Goal: Task Accomplishment & Management: Complete application form

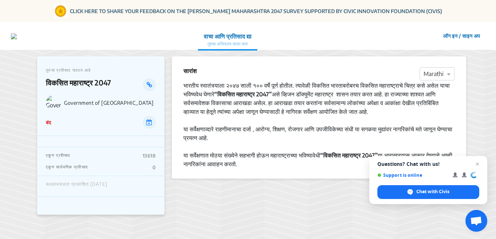
click at [447, 35] on button "लॉग इन / साइन अप" at bounding box center [462, 35] width 47 height 11
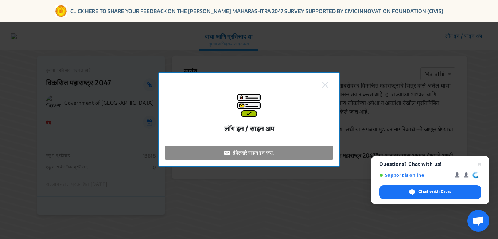
click at [242, 152] on p "ईमेलद्वारे साइन इन करा." at bounding box center [253, 153] width 41 height 8
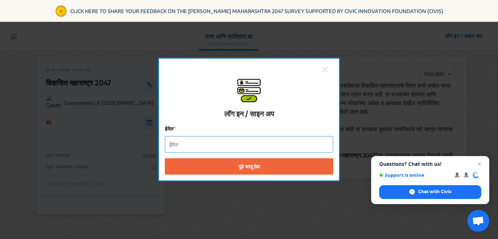
click at [190, 145] on input "ईमेल" at bounding box center [249, 145] width 168 height 16
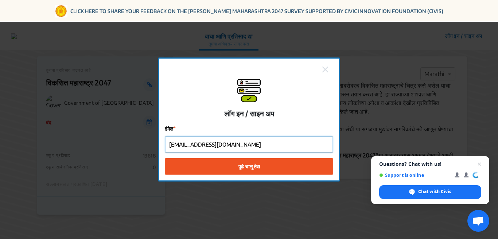
type input "[EMAIL_ADDRESS][DOMAIN_NAME]"
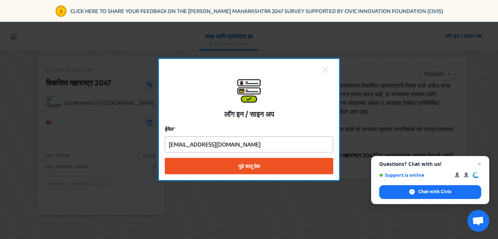
click at [248, 165] on span "पुढे चालू ठेवा" at bounding box center [248, 166] width 21 height 8
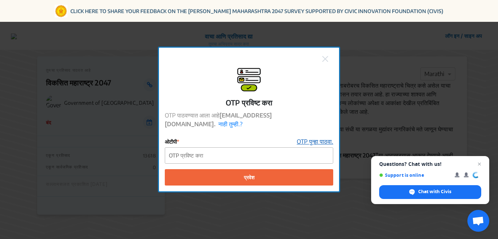
click at [314, 137] on link "OTP पुन्हा पाठवा." at bounding box center [315, 141] width 36 height 9
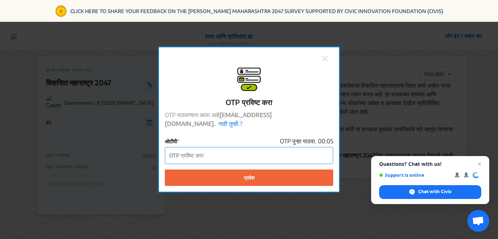
click at [221, 153] on input "ओटीपी" at bounding box center [249, 156] width 168 height 16
type input "212536"
click at [165, 170] on button "प्रवेश" at bounding box center [249, 178] width 168 height 16
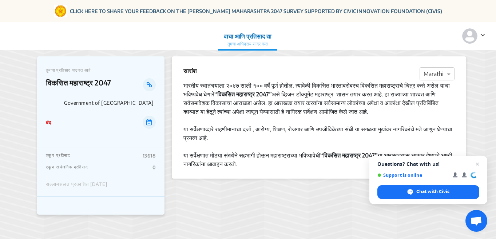
click at [76, 123] on div "बंद" at bounding box center [101, 122] width 110 height 13
click at [407, 178] on span "Support is online" at bounding box center [429, 175] width 102 height 12
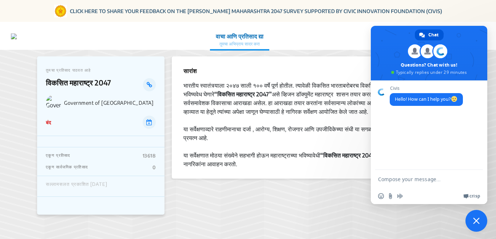
click at [284, 207] on section "सारांश × Marathi भारतीय स्वातंत्र्याला २०४७ साली १०० वर्षे पूर्ण होतील. त्यावेळ…" at bounding box center [319, 152] width 295 height 193
click at [474, 222] on span "Close chat" at bounding box center [477, 221] width 7 height 7
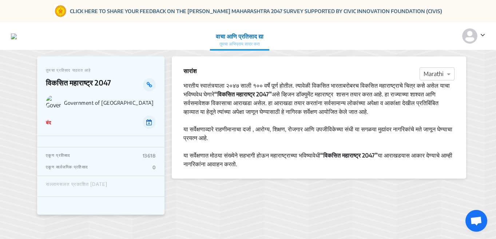
click at [149, 124] on icon at bounding box center [149, 122] width 6 height 6
click at [482, 33] on icon at bounding box center [483, 34] width 5 height 7
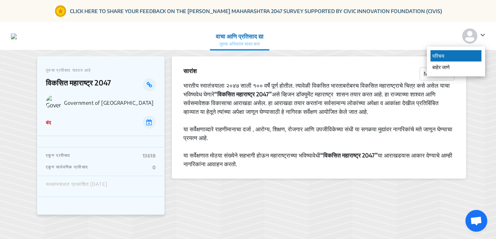
click at [441, 57] on p "परिचय" at bounding box center [456, 55] width 51 height 11
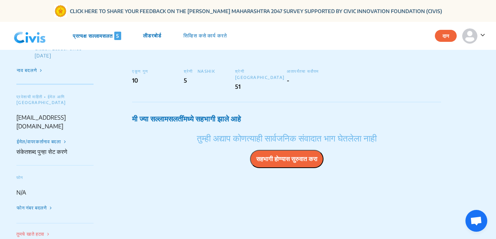
scroll to position [73, 0]
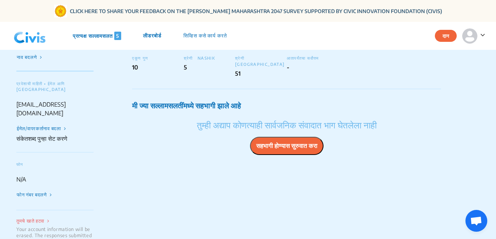
click at [267, 137] on button "सहभागी होण्यास सुरुवात करा" at bounding box center [287, 146] width 74 height 18
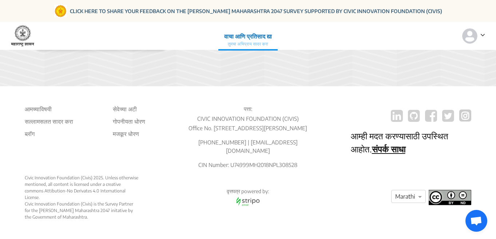
scroll to position [63, 0]
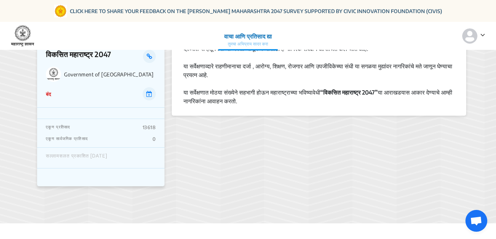
click at [483, 35] on icon at bounding box center [483, 34] width 5 height 7
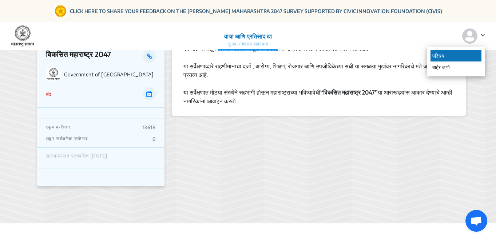
click at [452, 54] on p "परिचय" at bounding box center [456, 55] width 51 height 11
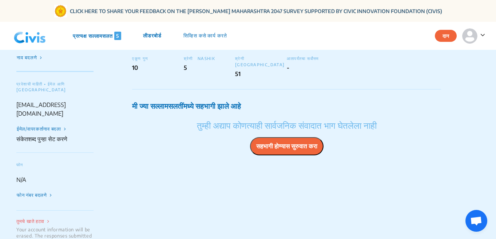
scroll to position [73, 0]
click at [262, 139] on button "सहभागी होण्यास सुरुवात करा" at bounding box center [287, 146] width 74 height 18
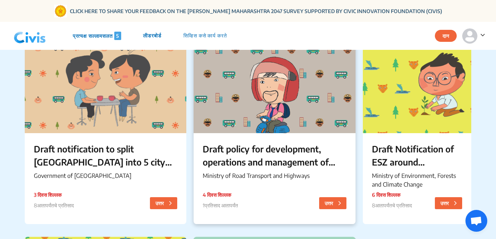
scroll to position [73, 0]
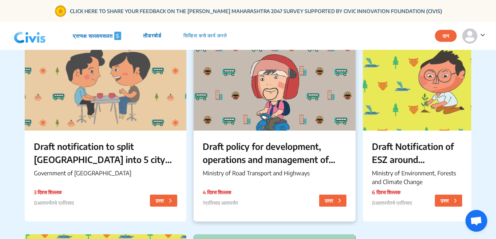
click at [246, 93] on div at bounding box center [275, 85] width 162 height 91
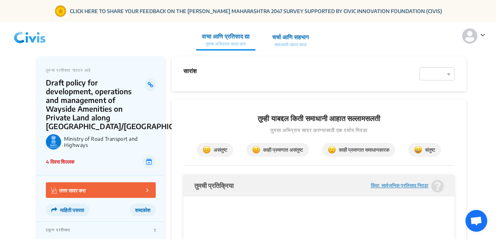
click at [107, 182] on button "उत्तर सादर करा" at bounding box center [101, 190] width 110 height 16
